Goal: Task Accomplishment & Management: Manage account settings

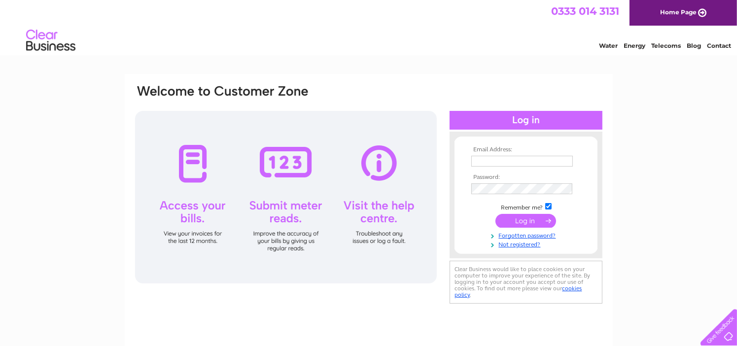
type input "[EMAIL_ADDRESS][DOMAIN_NAME]"
click at [191, 216] on div at bounding box center [286, 197] width 302 height 173
click at [528, 219] on input "submit" at bounding box center [526, 221] width 61 height 14
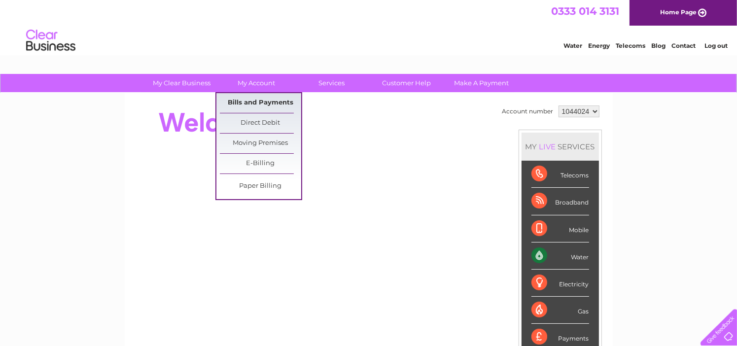
click at [259, 102] on link "Bills and Payments" at bounding box center [260, 103] width 81 height 20
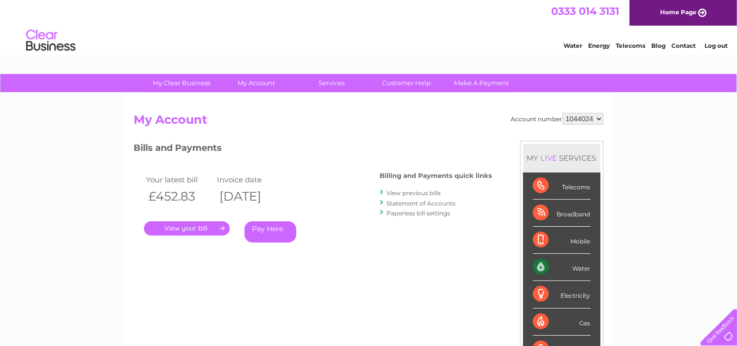
click at [207, 227] on link "." at bounding box center [187, 228] width 86 height 14
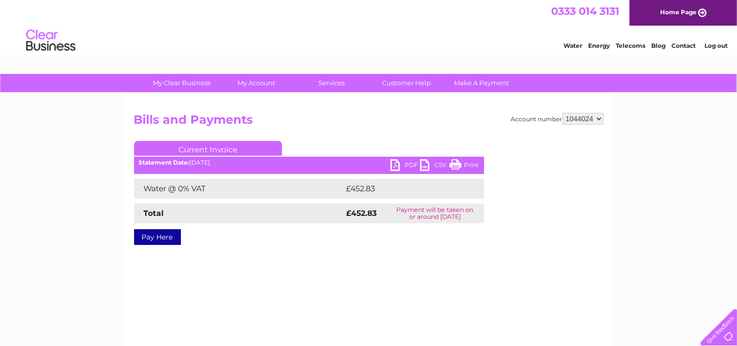
click at [401, 163] on link "PDF" at bounding box center [406, 166] width 30 height 14
click at [394, 162] on link "PDF" at bounding box center [406, 166] width 30 height 14
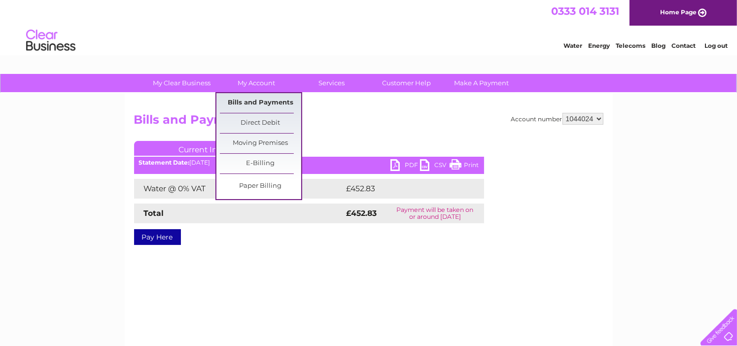
click at [250, 103] on link "Bills and Payments" at bounding box center [260, 103] width 81 height 20
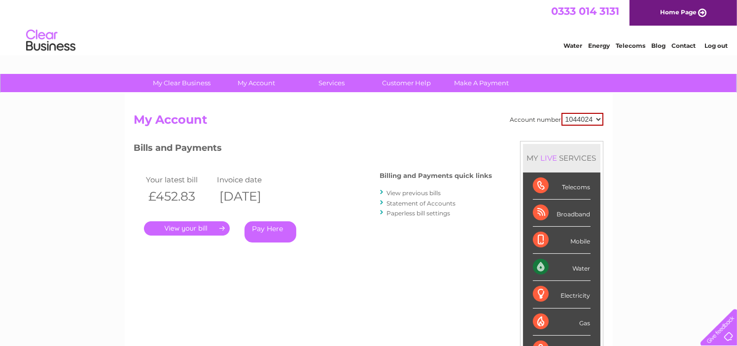
click at [403, 192] on link "View previous bills" at bounding box center [414, 192] width 54 height 7
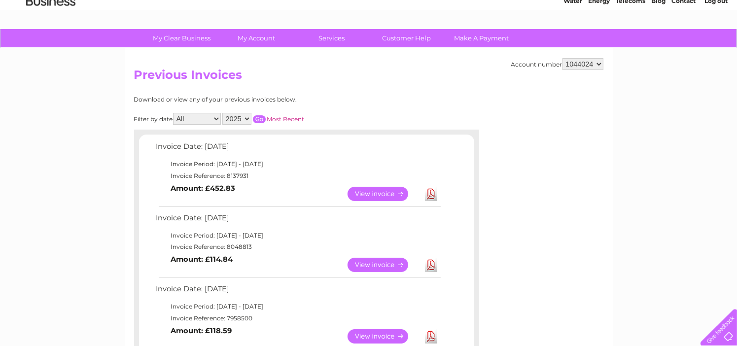
scroll to position [99, 0]
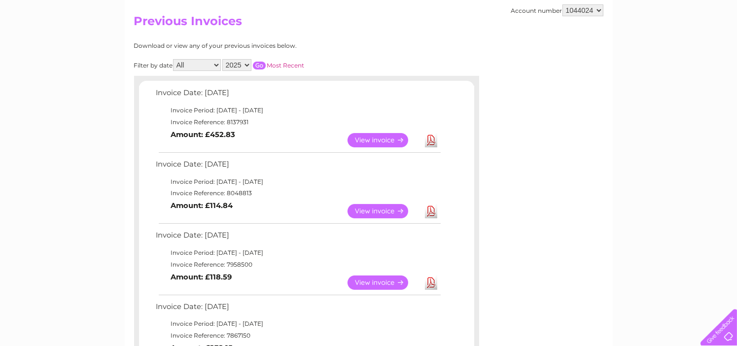
click at [370, 209] on link "View" at bounding box center [384, 211] width 73 height 14
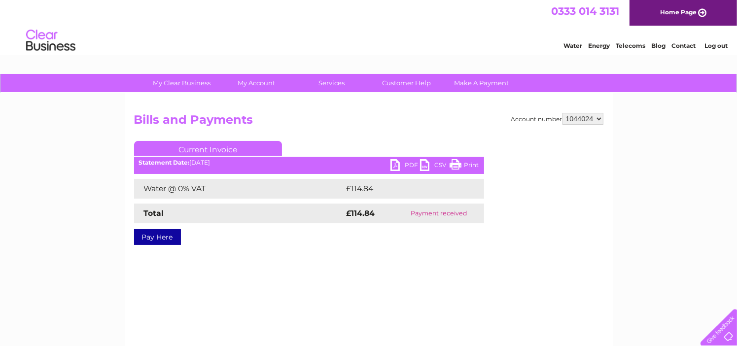
click at [399, 166] on link "PDF" at bounding box center [406, 166] width 30 height 14
